Goal: Information Seeking & Learning: Learn about a topic

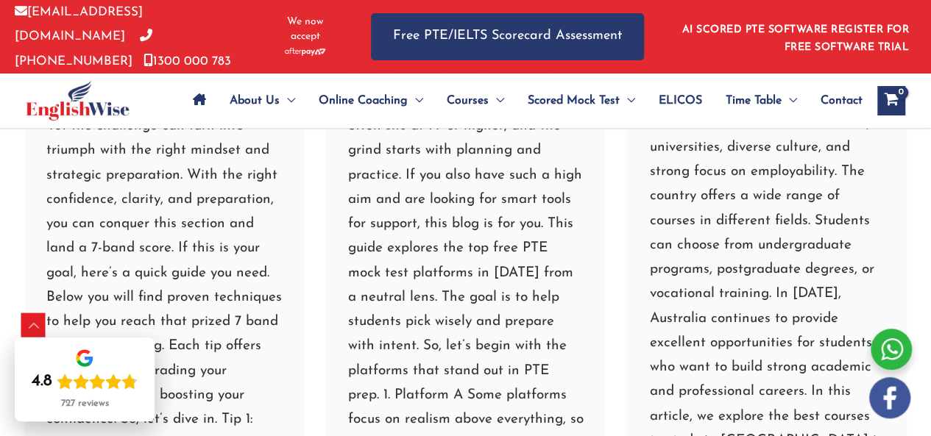
scroll to position [5563, 0]
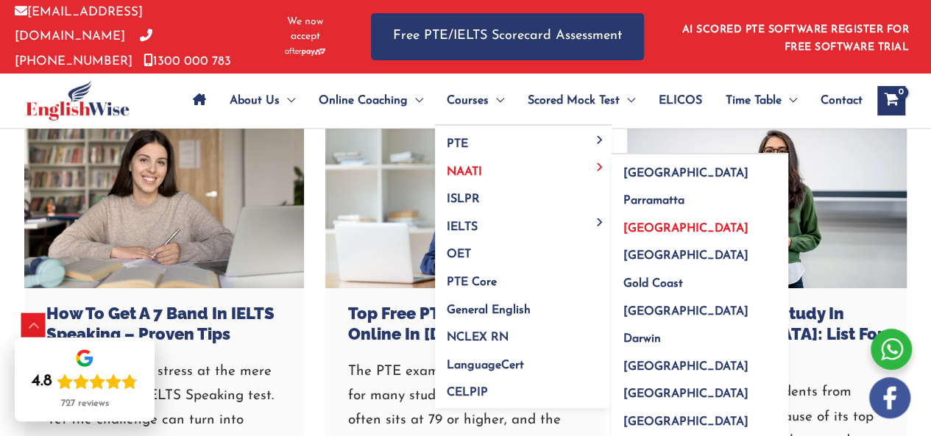
click at [662, 227] on span "[GEOGRAPHIC_DATA]" at bounding box center [685, 229] width 125 height 12
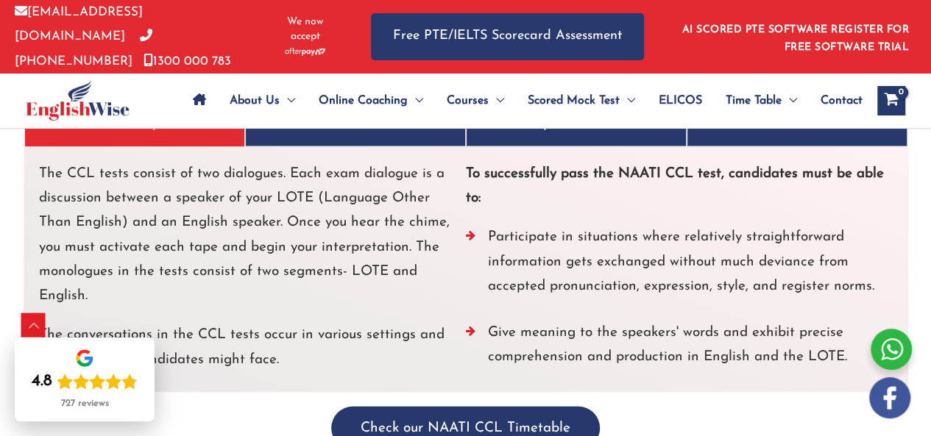
scroll to position [4120, 0]
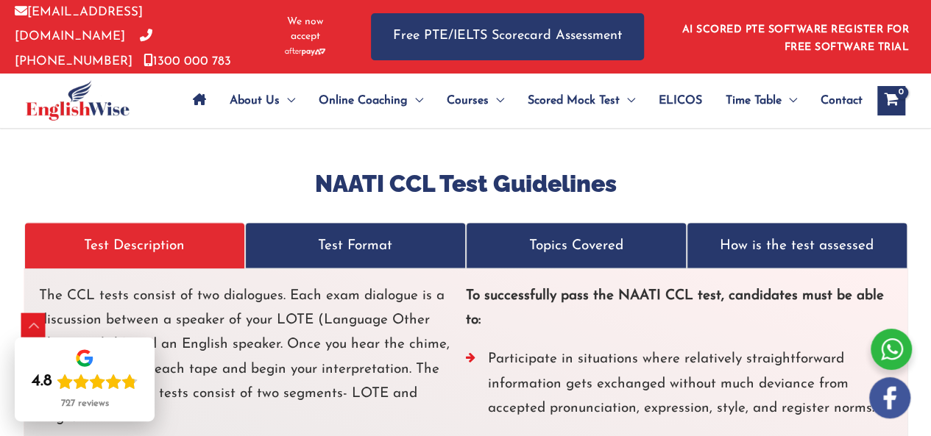
click at [569, 233] on p "Topics Covered" at bounding box center [575, 245] width 197 height 24
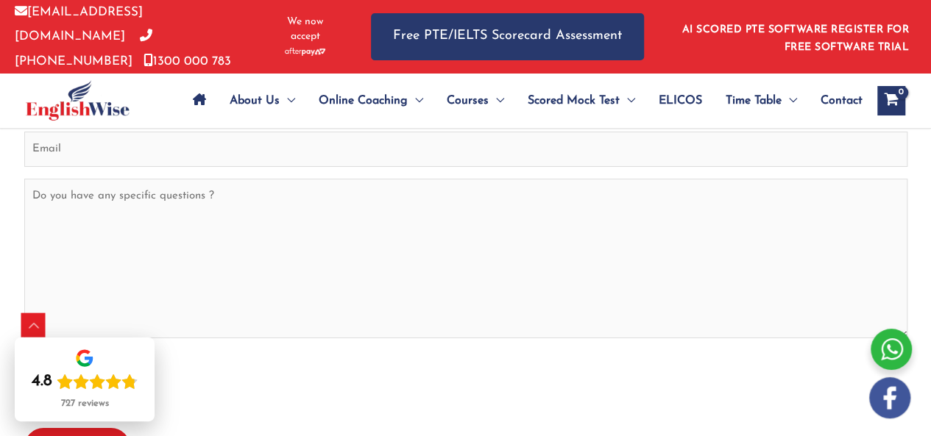
scroll to position [5224, 0]
click at [746, 168] on span "NAATI" at bounding box center [742, 172] width 35 height 12
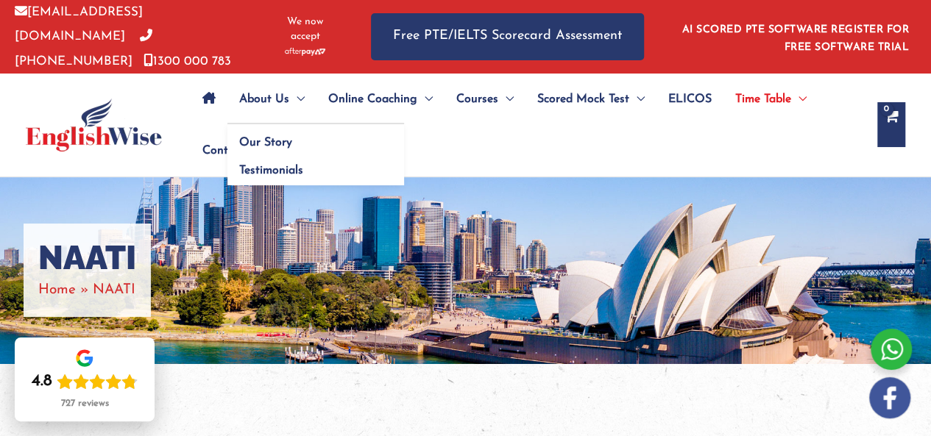
click at [296, 88] on span "Menu Toggle" at bounding box center [296, 100] width 15 height 52
